Goal: Information Seeking & Learning: Learn about a topic

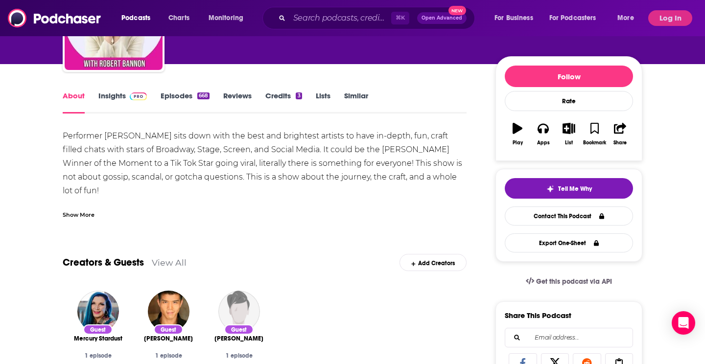
scroll to position [75, 0]
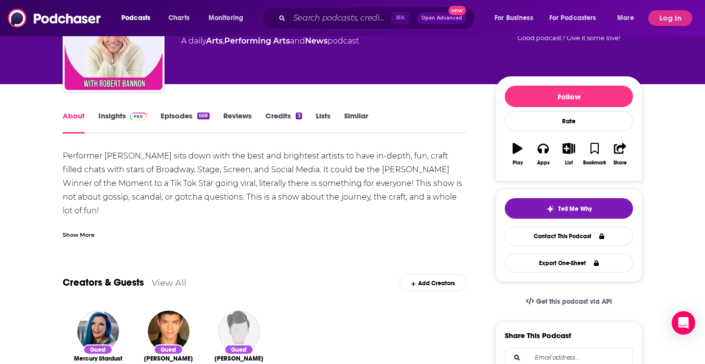
click at [137, 116] on img at bounding box center [138, 117] width 17 height 8
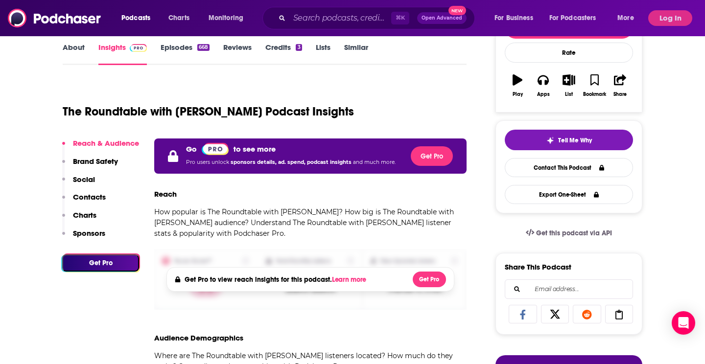
scroll to position [174, 0]
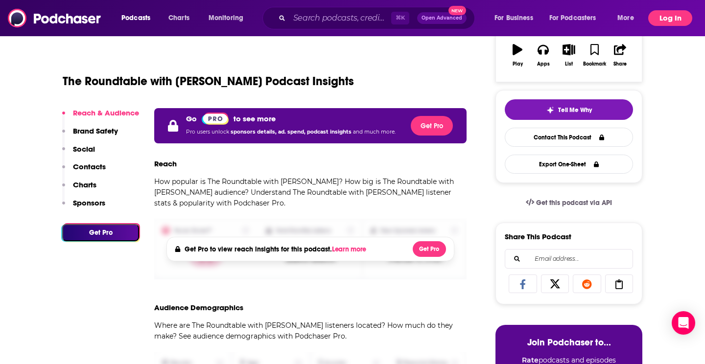
click at [687, 20] on button "Log In" at bounding box center [670, 18] width 44 height 16
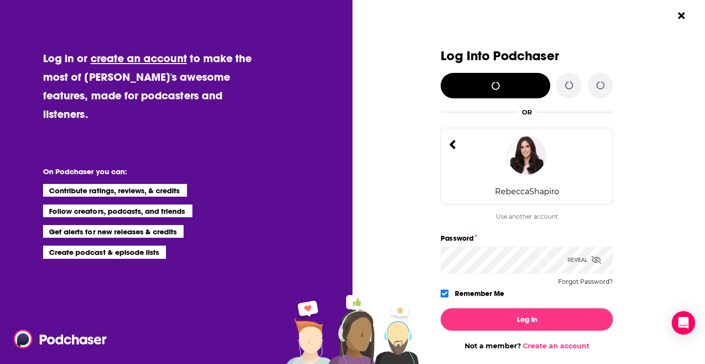
scroll to position [0, 0]
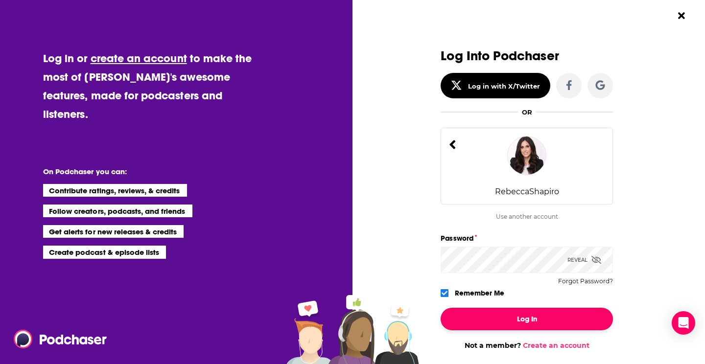
click at [500, 319] on button "Log In" at bounding box center [527, 319] width 172 height 23
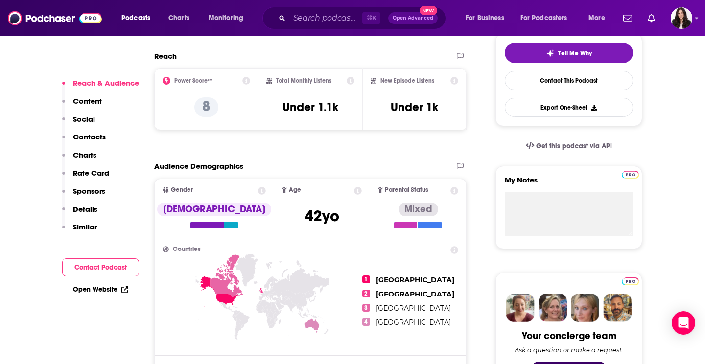
scroll to position [232, 0]
click at [95, 139] on p "Contacts" at bounding box center [89, 136] width 33 height 9
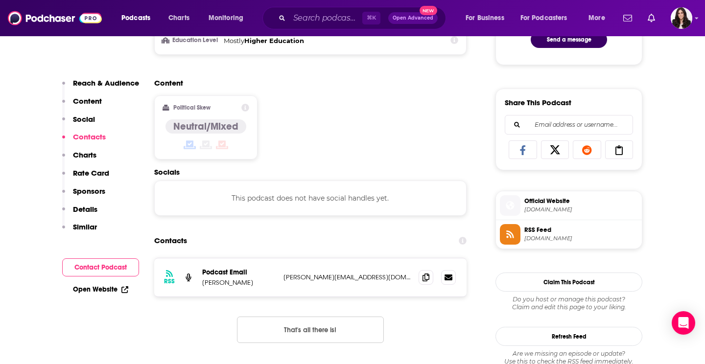
scroll to position [658, 0]
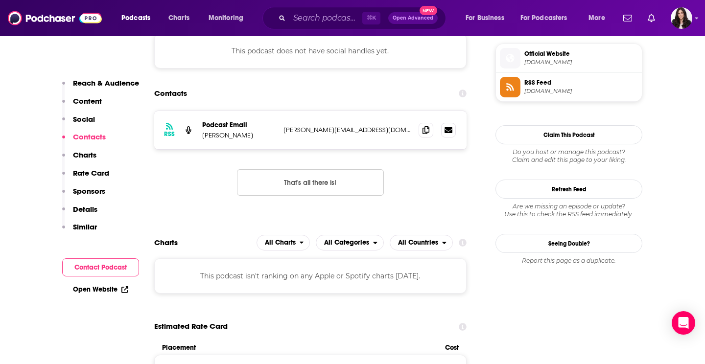
click at [100, 91] on button "Reach & Audience" at bounding box center [100, 87] width 77 height 18
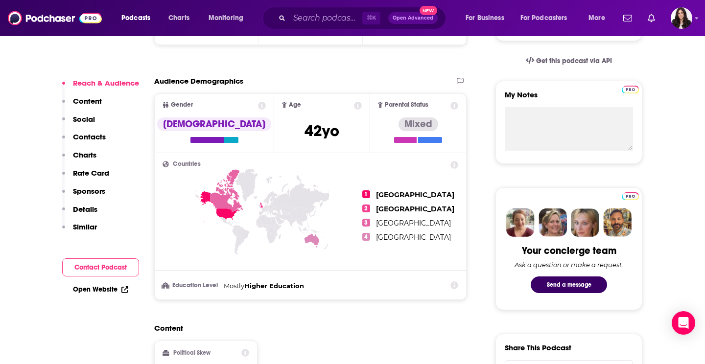
click at [100, 78] on p "Reach & Audience" at bounding box center [106, 82] width 66 height 9
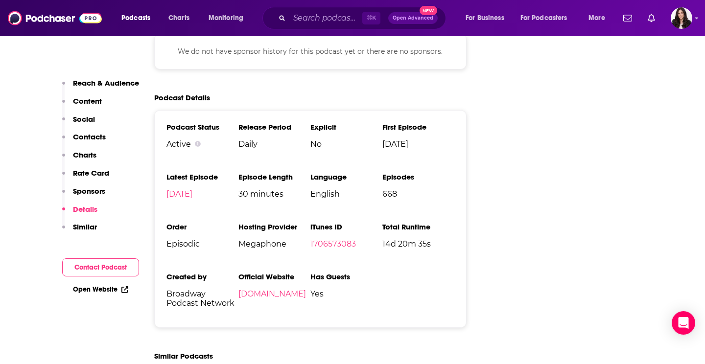
scroll to position [1242, 0]
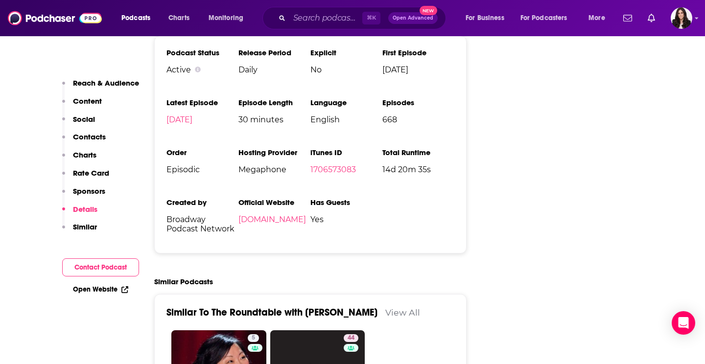
click at [91, 157] on p "Charts" at bounding box center [85, 154] width 24 height 9
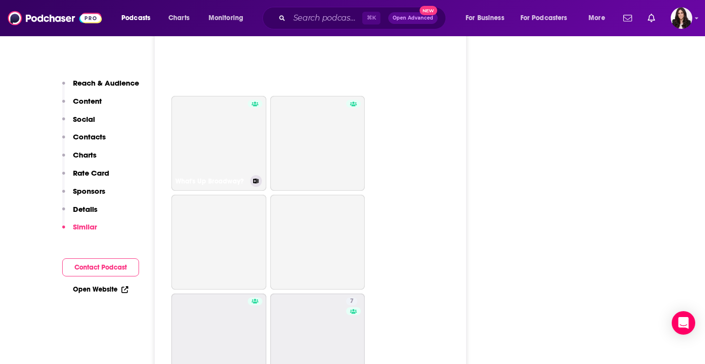
scroll to position [2004, 0]
